Goal: Task Accomplishment & Management: Complete application form

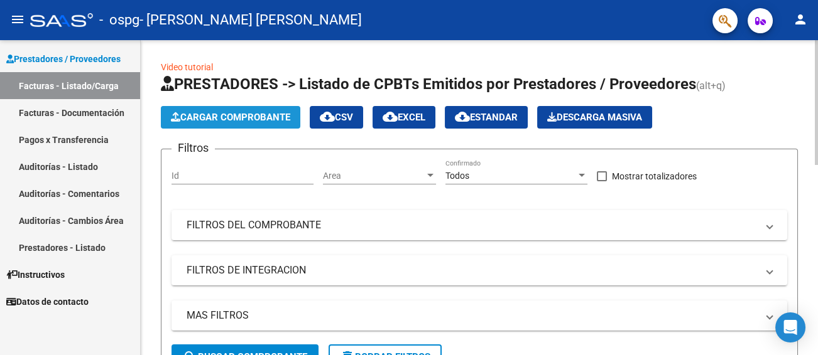
click at [236, 116] on span "Cargar Comprobante" at bounding box center [230, 117] width 119 height 11
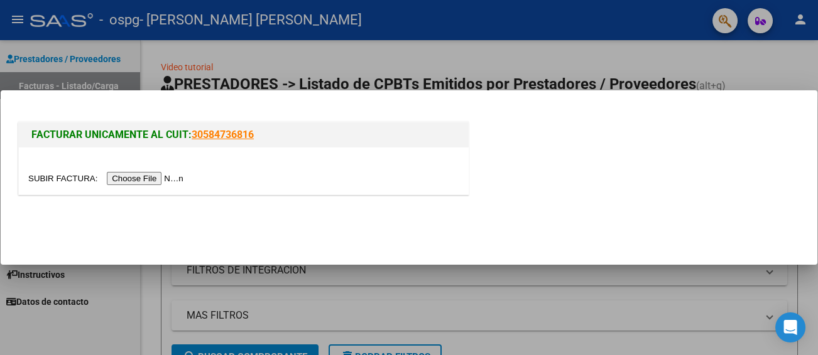
click at [176, 178] on input "file" at bounding box center [107, 178] width 159 height 13
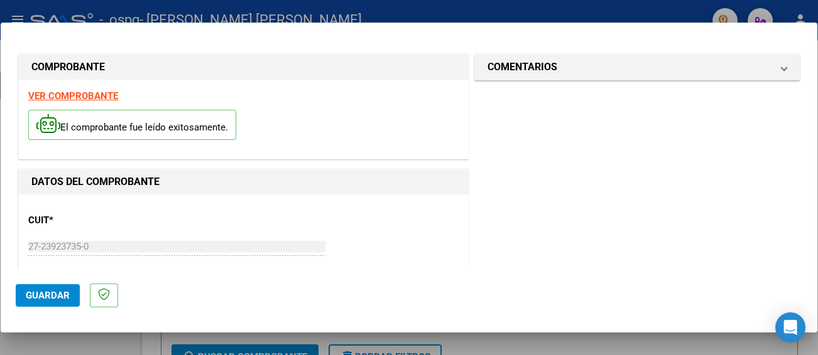
scroll to position [126, 0]
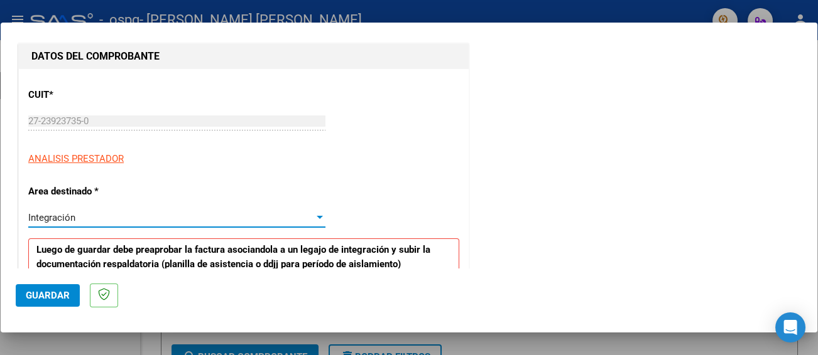
click at [318, 213] on div at bounding box center [319, 218] width 11 height 10
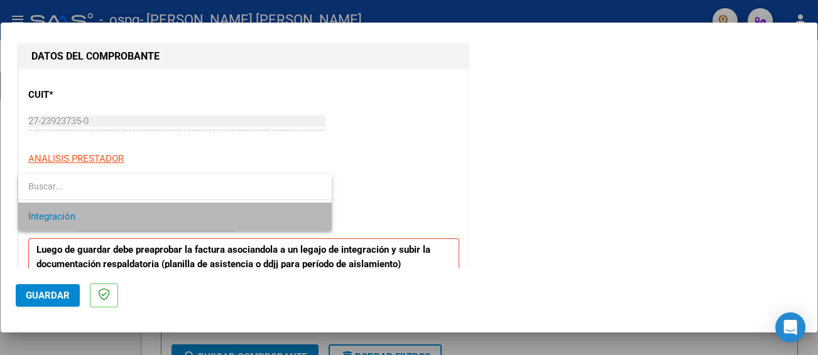
click at [124, 226] on span "Integración" at bounding box center [174, 217] width 293 height 28
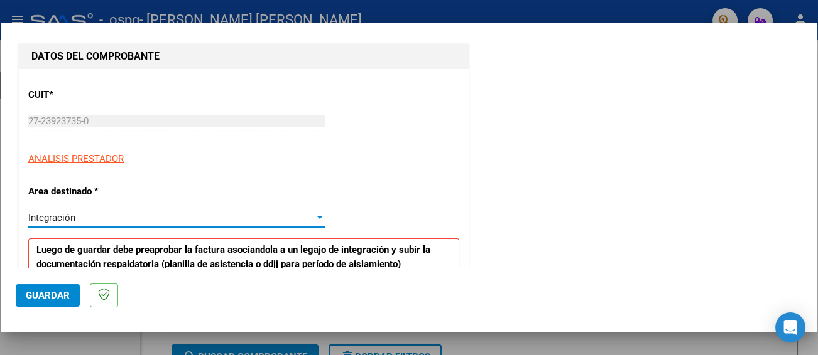
scroll to position [314, 0]
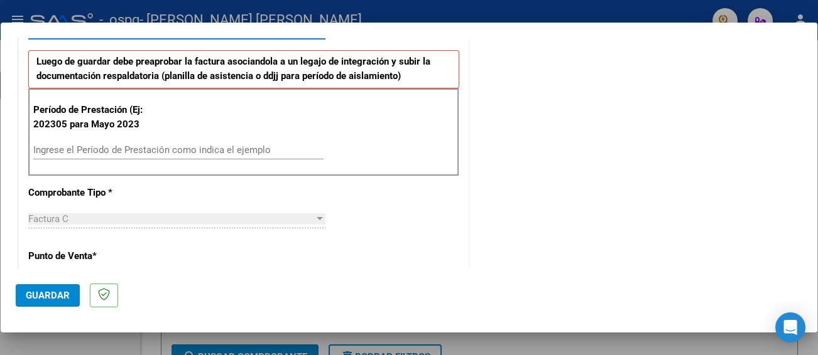
click at [107, 146] on input "Ingrese el Período de Prestación como indica el ejemplo" at bounding box center [178, 149] width 290 height 11
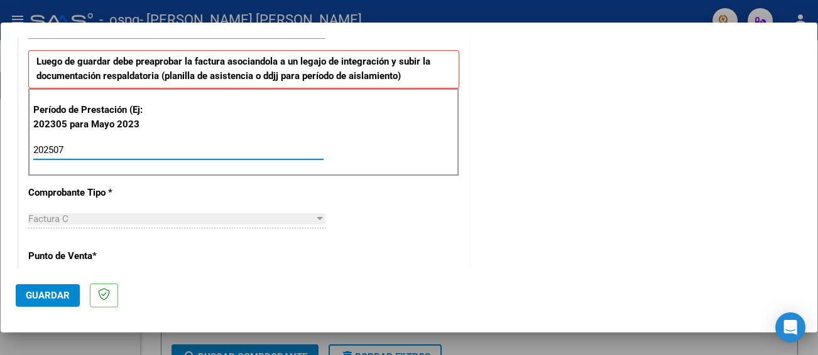
type input "202507"
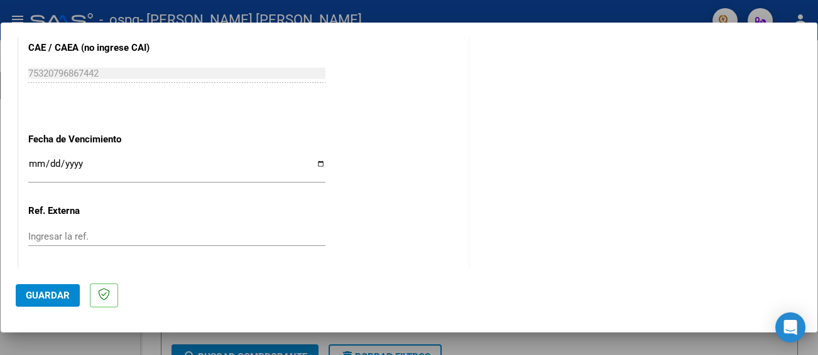
scroll to position [849, 0]
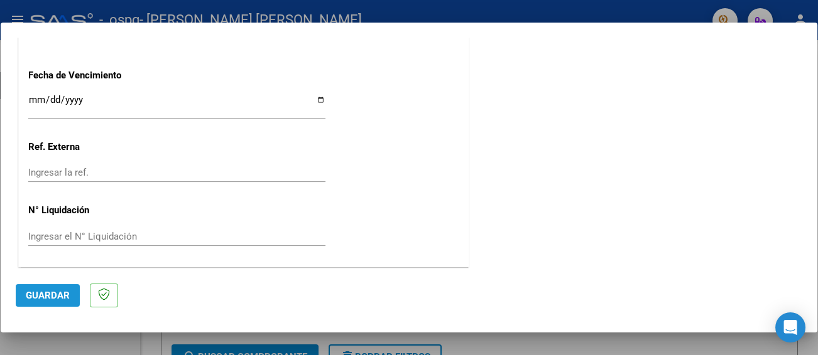
click at [53, 296] on span "Guardar" at bounding box center [48, 295] width 44 height 11
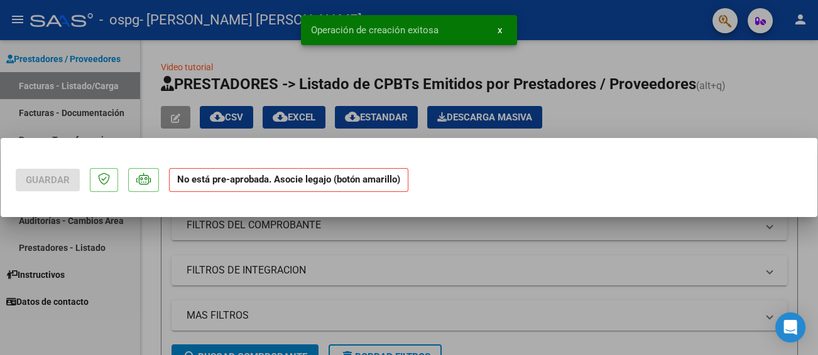
scroll to position [0, 0]
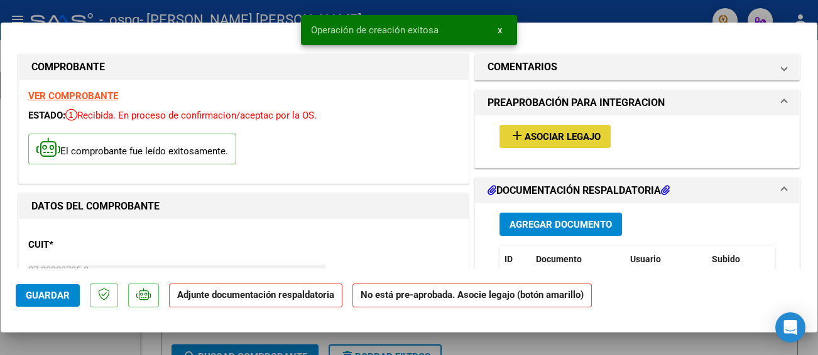
click at [558, 129] on button "add Asociar Legajo" at bounding box center [554, 136] width 111 height 23
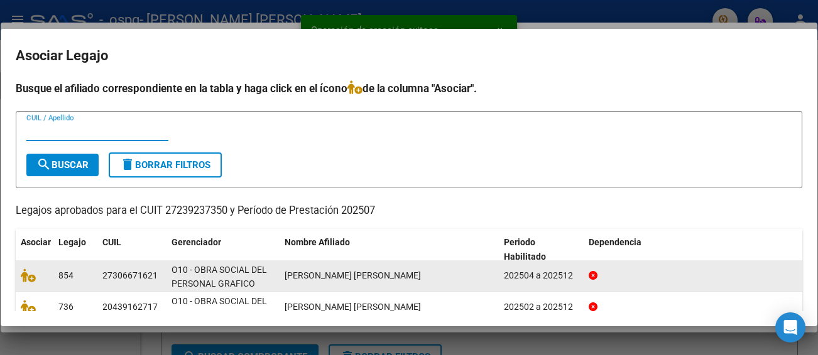
scroll to position [57, 0]
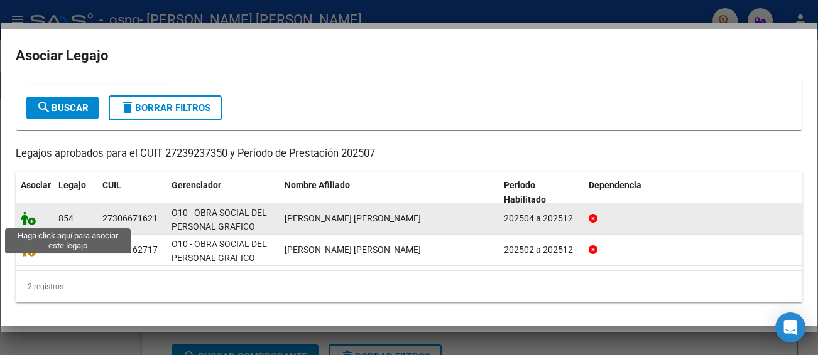
click at [24, 217] on icon at bounding box center [28, 219] width 15 height 14
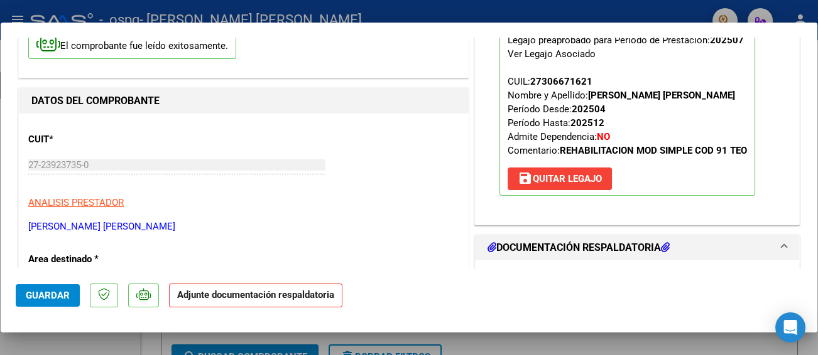
scroll to position [126, 0]
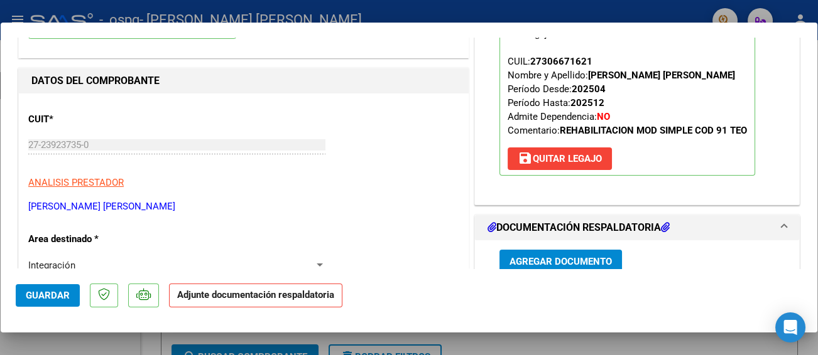
click at [511, 226] on h1 "DOCUMENTACIÓN RESPALDATORIA" at bounding box center [578, 227] width 182 height 15
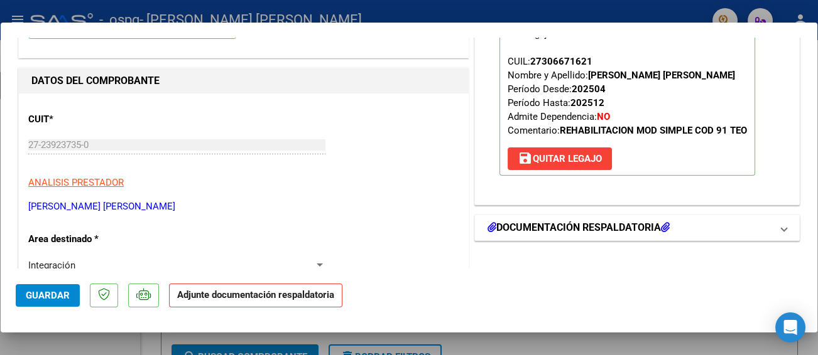
click at [511, 226] on h1 "DOCUMENTACIÓN RESPALDATORIA" at bounding box center [578, 227] width 182 height 15
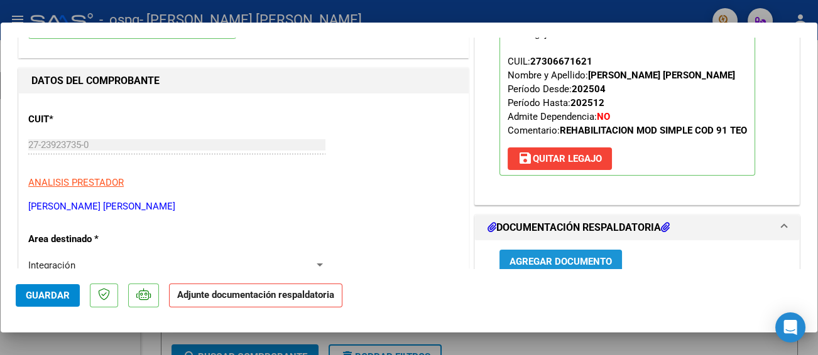
click at [526, 258] on span "Agregar Documento" at bounding box center [560, 261] width 102 height 11
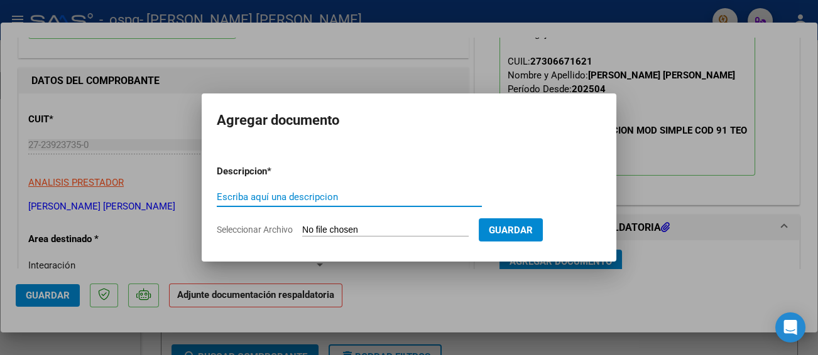
click at [239, 193] on input "Escriba aquí una descripcion" at bounding box center [349, 197] width 265 height 11
type input "PA"
click at [263, 231] on span "Seleccionar Archivo" at bounding box center [255, 230] width 76 height 10
click at [302, 231] on input "Seleccionar Archivo" at bounding box center [385, 231] width 166 height 12
type input "C:\fakepath\PA.pdf"
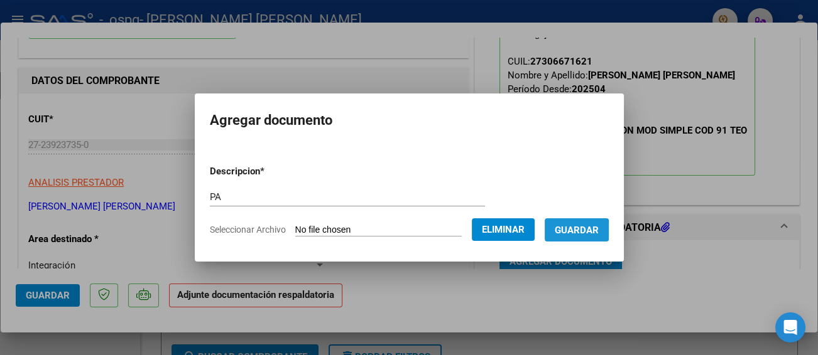
click at [578, 231] on span "Guardar" at bounding box center [577, 230] width 44 height 11
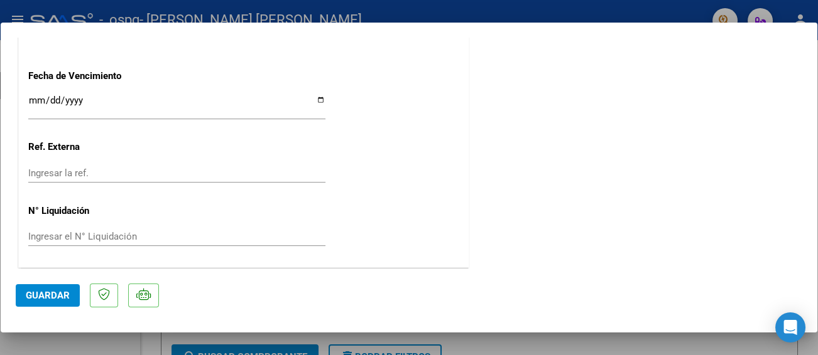
scroll to position [892, 0]
click at [53, 293] on span "Guardar" at bounding box center [48, 295] width 44 height 11
